Goal: Information Seeking & Learning: Learn about a topic

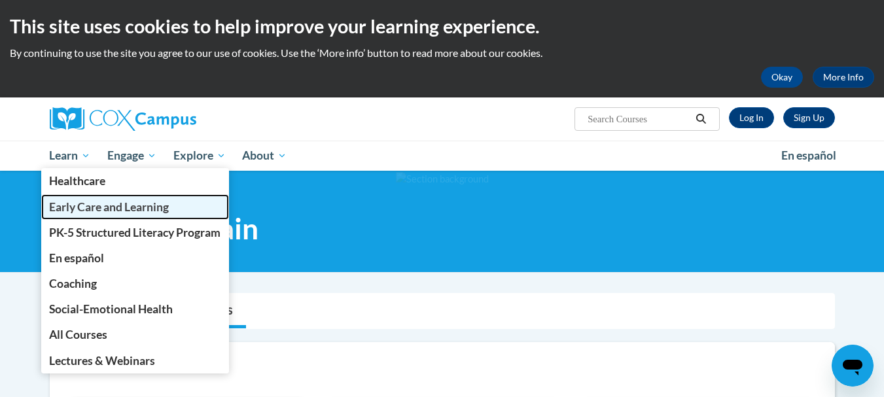
click at [84, 209] on span "Early Care and Learning" at bounding box center [109, 207] width 120 height 14
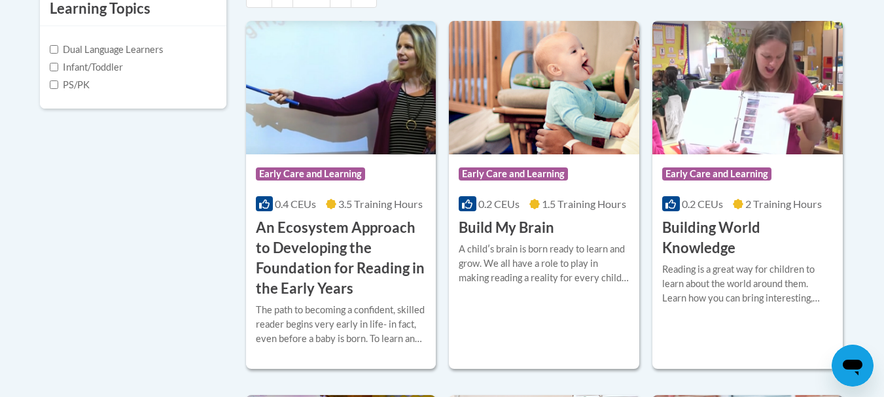
scroll to position [495, 0]
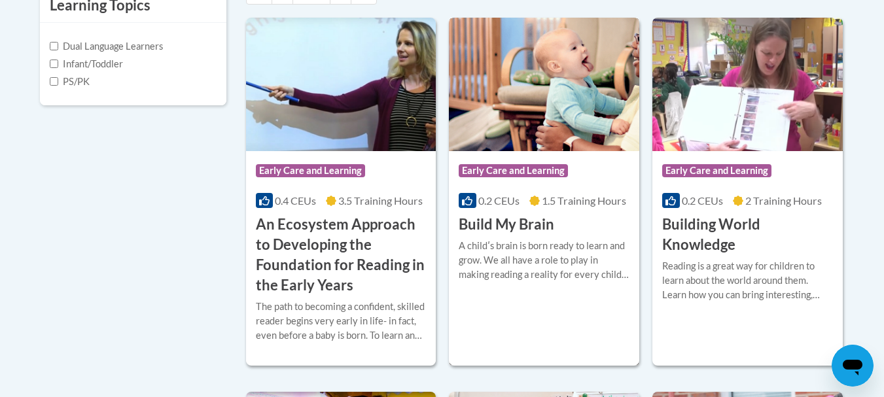
click at [493, 224] on h3 "Build My Brain" at bounding box center [507, 225] width 96 height 20
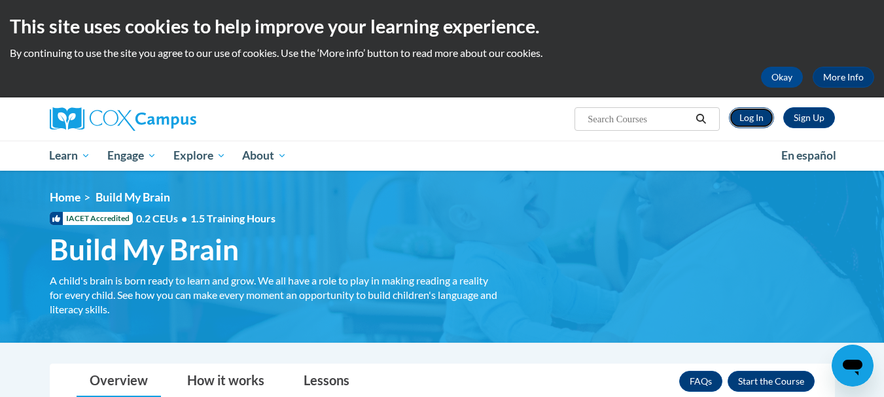
click at [754, 115] on link "Log In" at bounding box center [751, 117] width 45 height 21
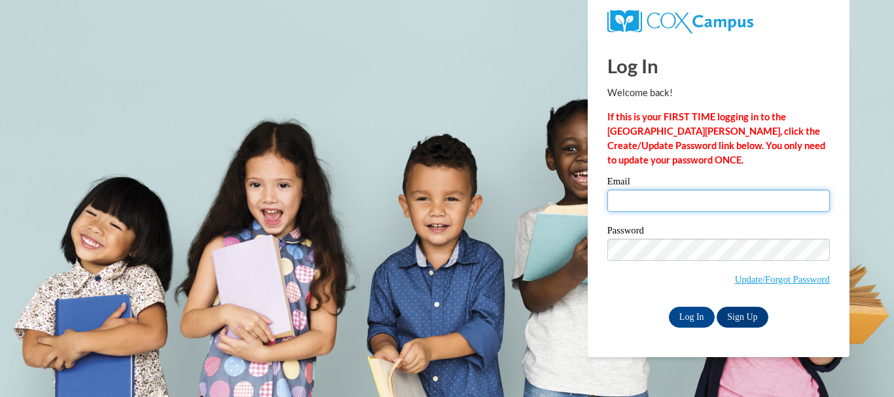
click at [653, 203] on input "Email" at bounding box center [718, 201] width 222 height 22
type input "lacey16jade@gmail.com"
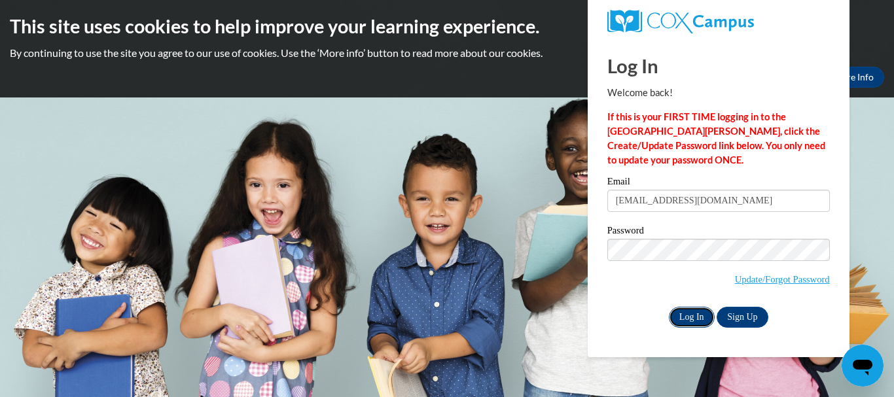
click at [699, 313] on input "Log In" at bounding box center [692, 317] width 46 height 21
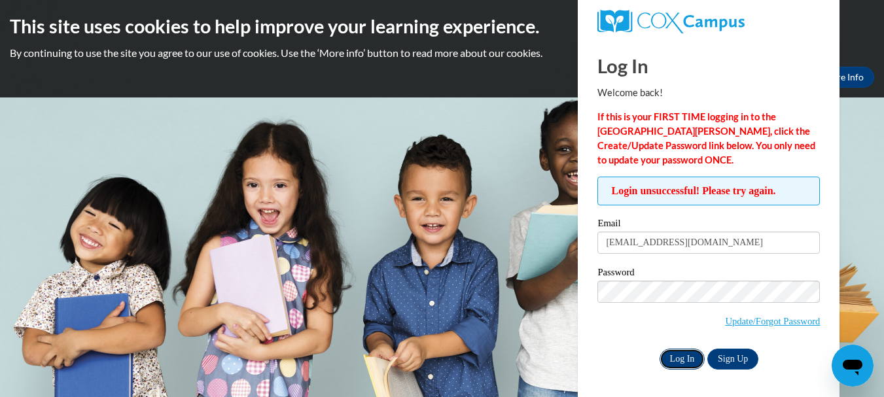
click at [688, 362] on input "Log In" at bounding box center [682, 359] width 46 height 21
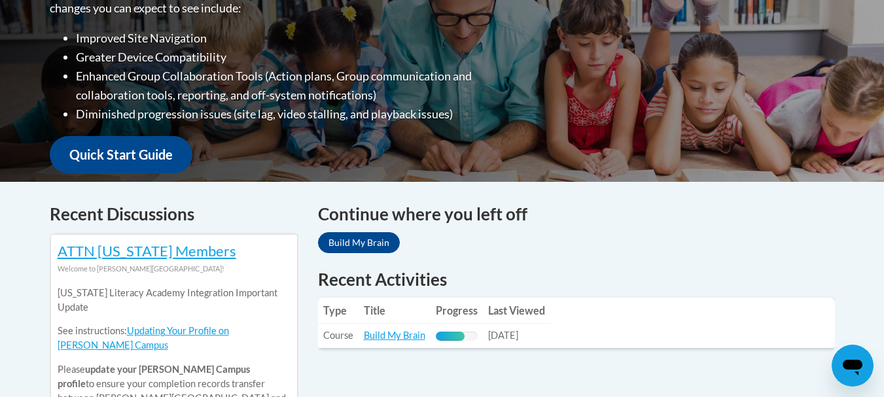
scroll to position [501, 0]
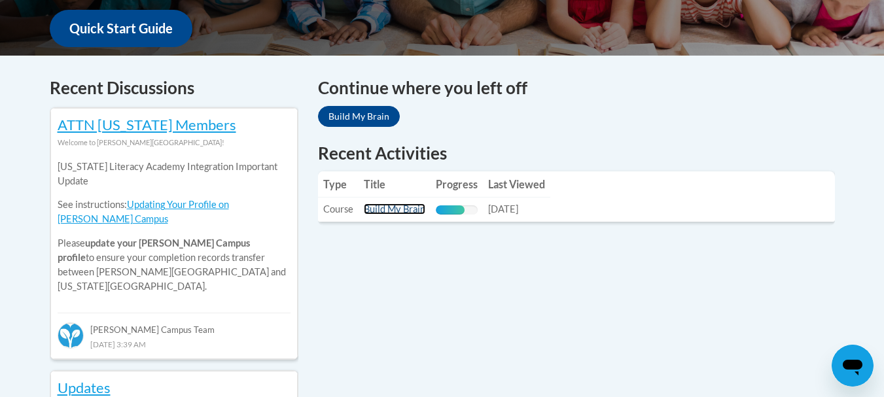
click at [396, 209] on link "Build My Brain" at bounding box center [394, 208] width 61 height 11
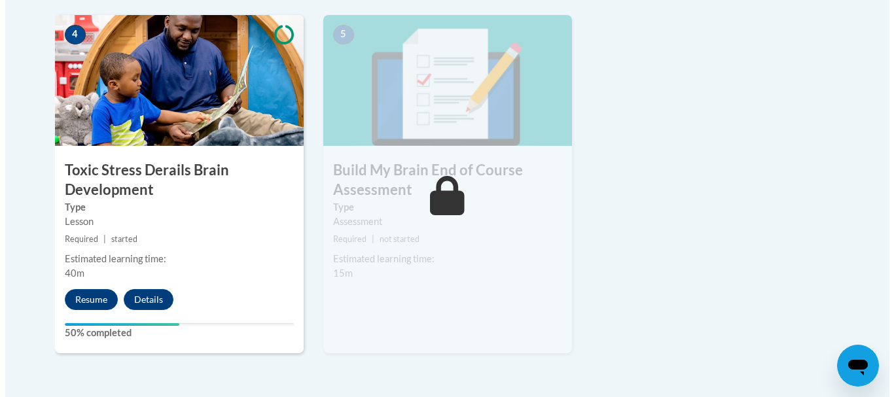
scroll to position [806, 0]
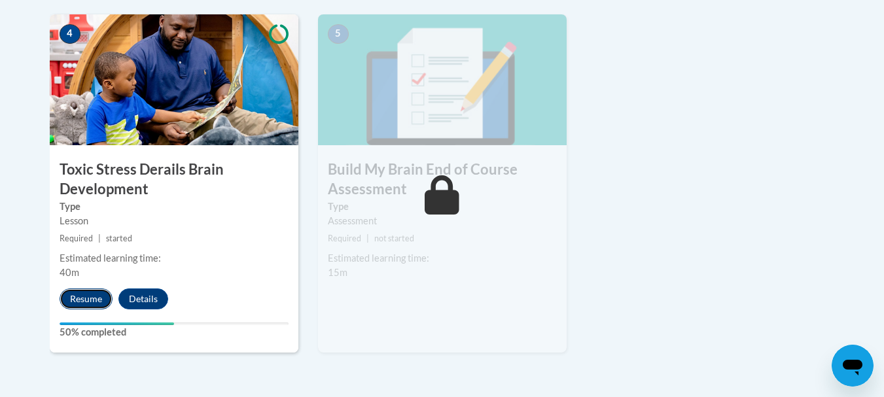
click at [91, 294] on button "Resume" at bounding box center [86, 298] width 53 height 21
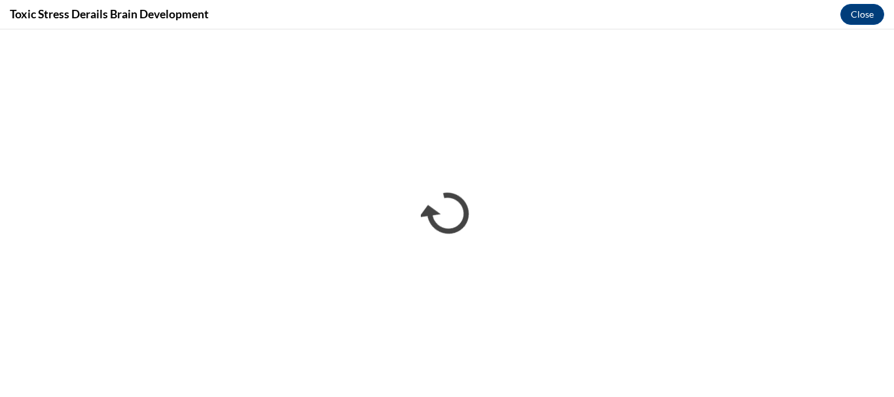
scroll to position [0, 0]
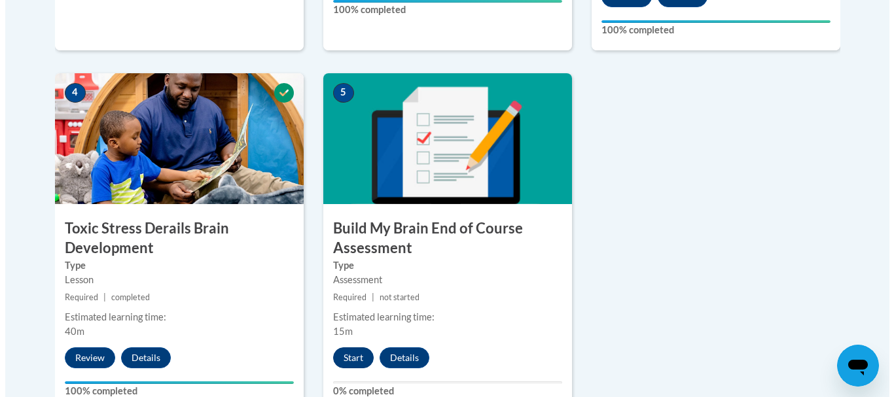
scroll to position [828, 0]
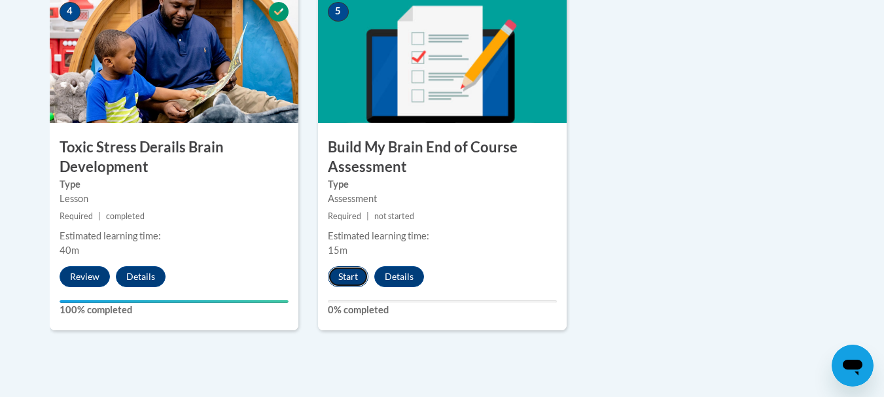
click at [351, 281] on button "Start" at bounding box center [348, 276] width 41 height 21
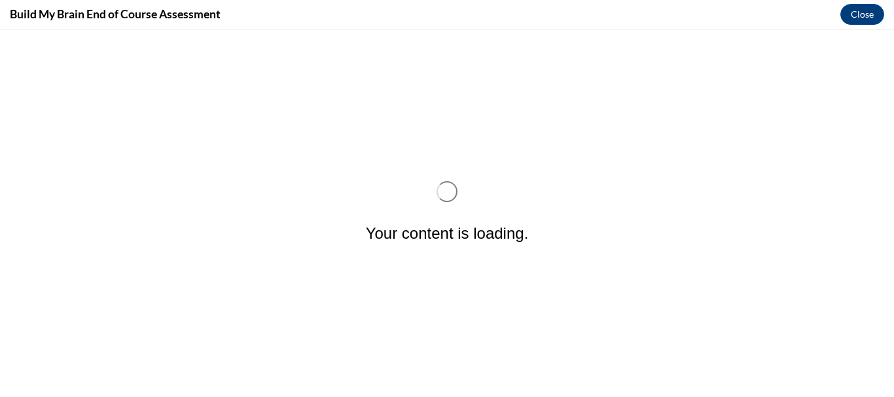
scroll to position [0, 0]
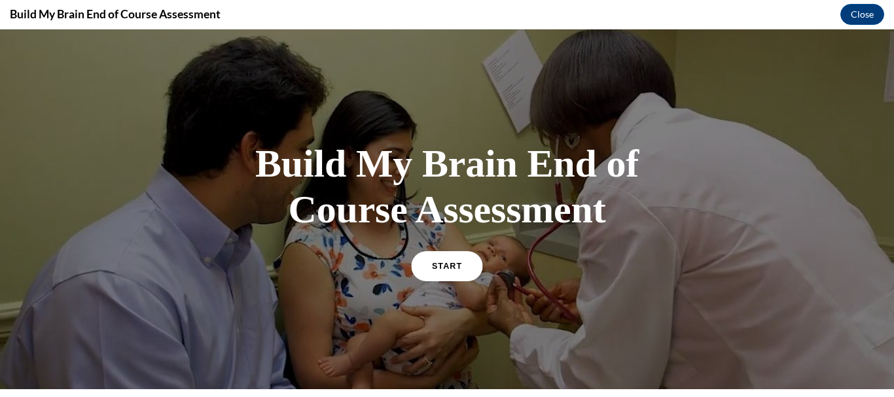
click at [457, 268] on link "START" at bounding box center [446, 266] width 71 height 30
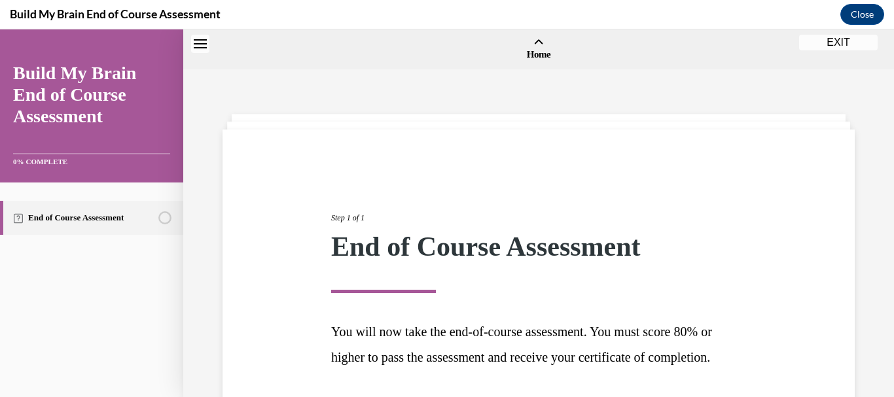
scroll to position [41, 0]
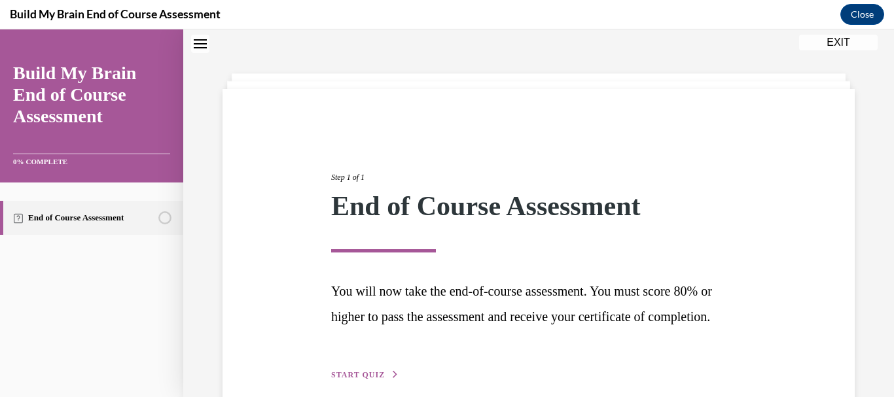
click at [457, 268] on div "Step 1 of 1 End of Course Assessment You will now take the end-of-course assess…" at bounding box center [538, 261] width 434 height 241
